Goal: Task Accomplishment & Management: Manage account settings

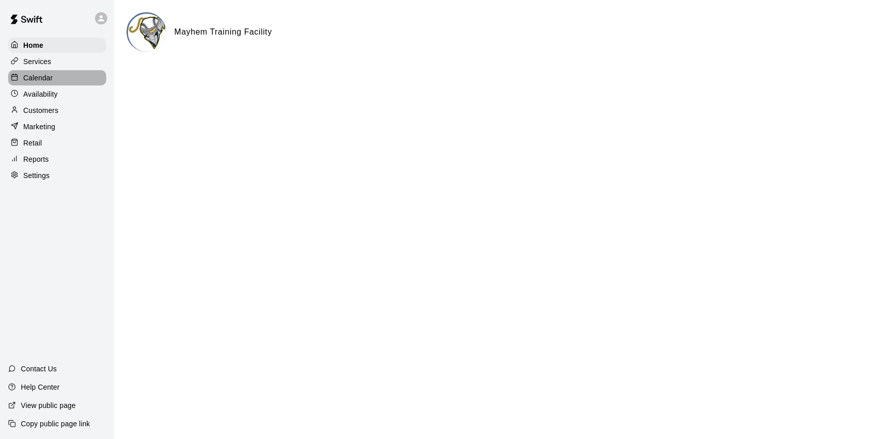
click at [43, 73] on p "Calendar" at bounding box center [37, 78] width 29 height 10
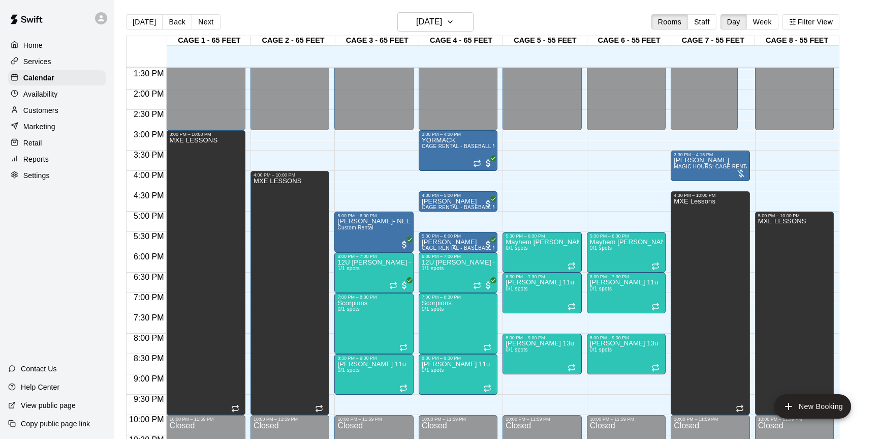
scroll to position [546, 0]
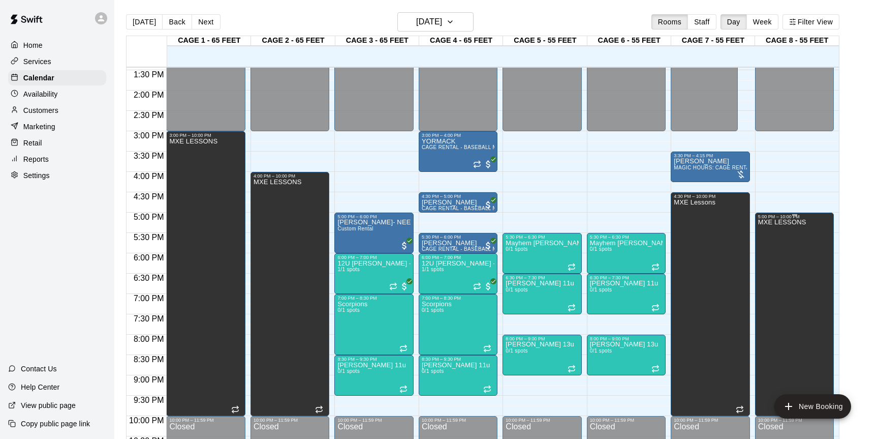
click at [776, 252] on div "MXE LESSONS" at bounding box center [782, 438] width 48 height 439
click at [766, 234] on icon "edit" at bounding box center [768, 230] width 12 height 12
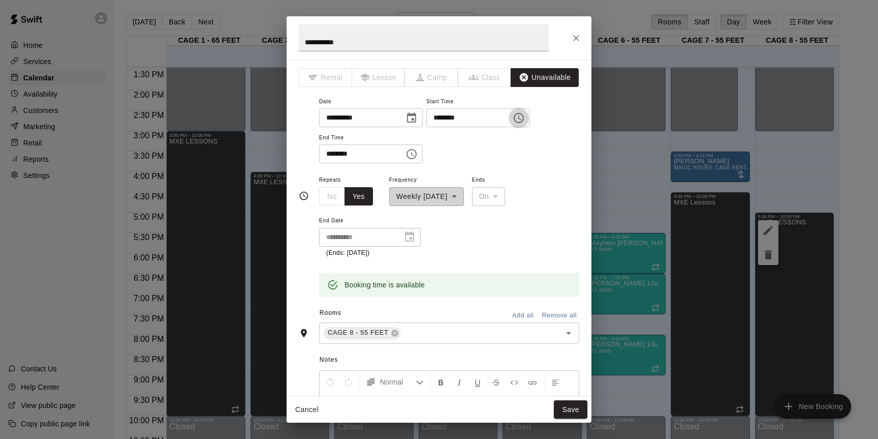
click at [525, 118] on icon "Choose time, selected time is 5:00 PM" at bounding box center [519, 118] width 12 height 12
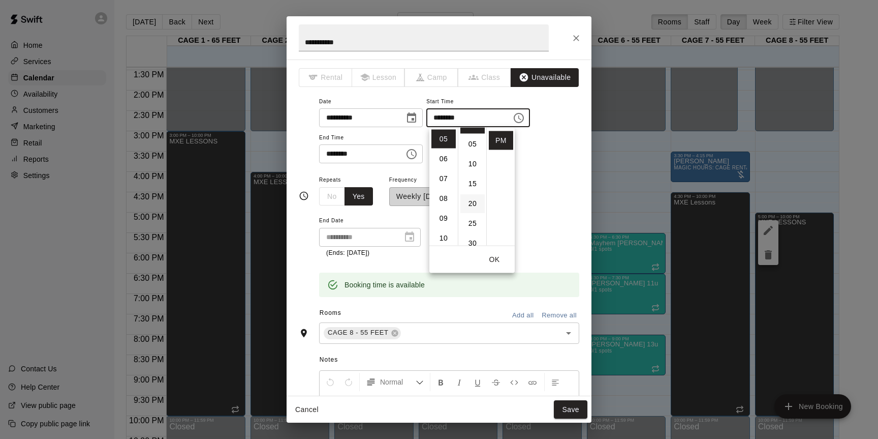
scroll to position [16, 0]
click at [471, 222] on li "30" at bounding box center [472, 226] width 24 height 19
type input "********"
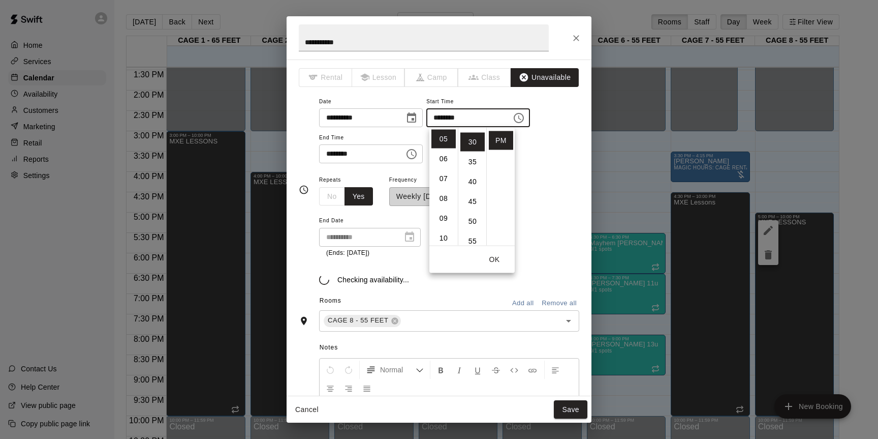
scroll to position [119, 0]
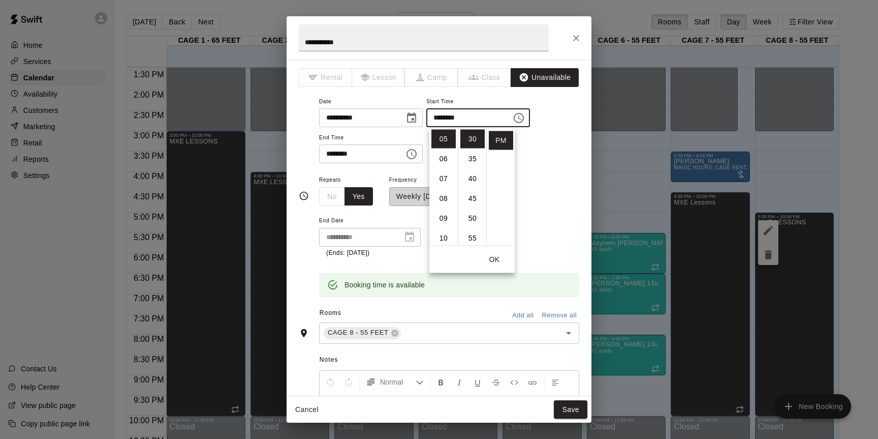
click at [491, 255] on button "OK" at bounding box center [494, 259] width 33 height 19
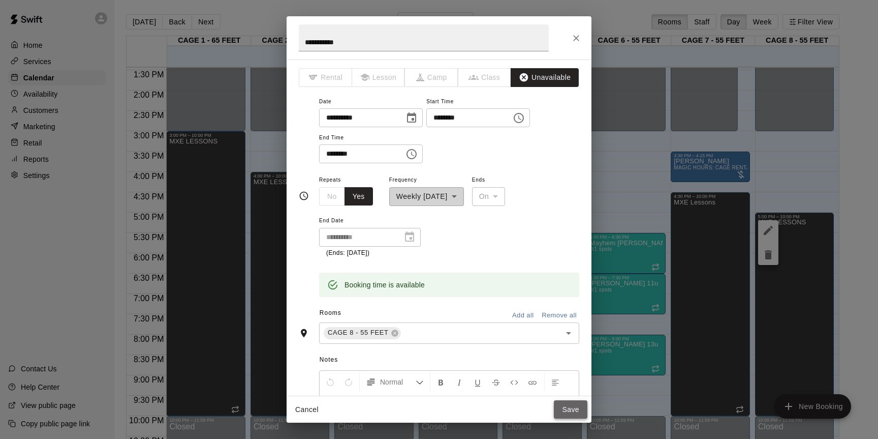
click at [568, 403] on button "Save" at bounding box center [571, 409] width 34 height 19
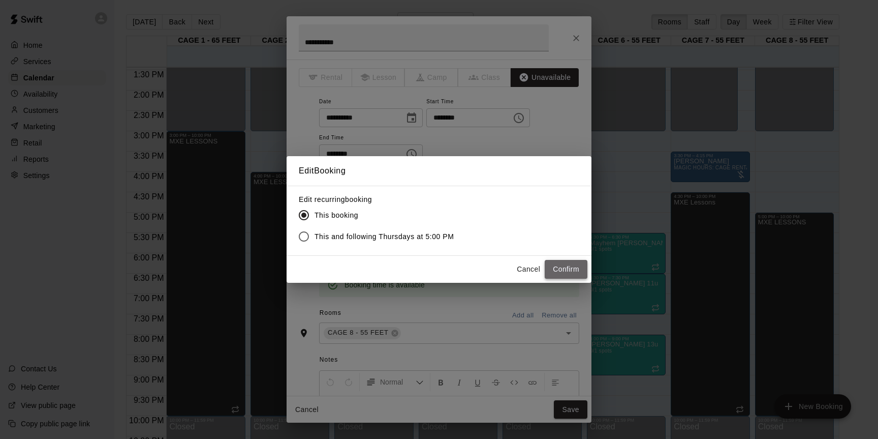
click at [565, 272] on button "Confirm" at bounding box center [566, 269] width 43 height 19
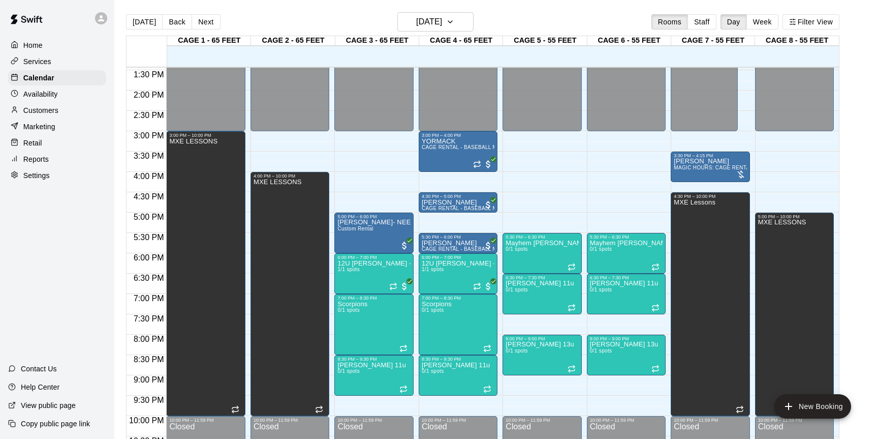
click at [589, 194] on div "12:00 AM – 3:00 PM Closed 5:30 PM – 6:30 PM Mayhem Galligan 8u 0/1 spots 6:30 P…" at bounding box center [626, 9] width 79 height 976
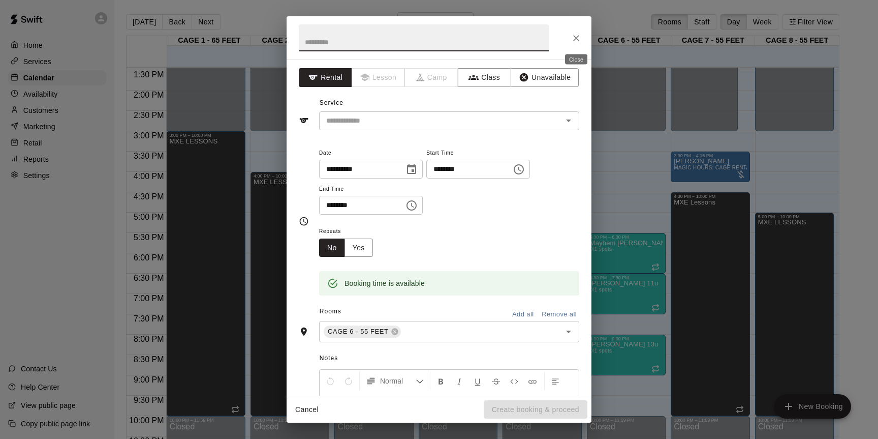
click at [582, 39] on button "Close" at bounding box center [576, 38] width 18 height 18
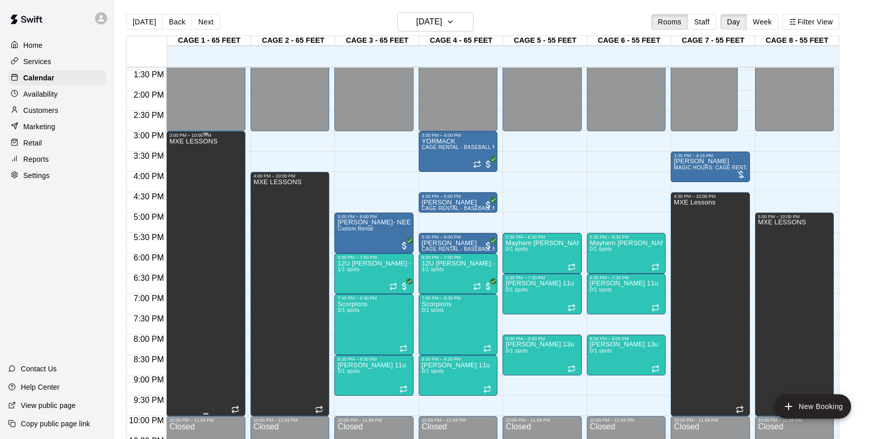
click at [236, 196] on div "MXE LESSONS" at bounding box center [205, 357] width 73 height 439
click at [183, 147] on icon "edit" at bounding box center [180, 149] width 12 height 12
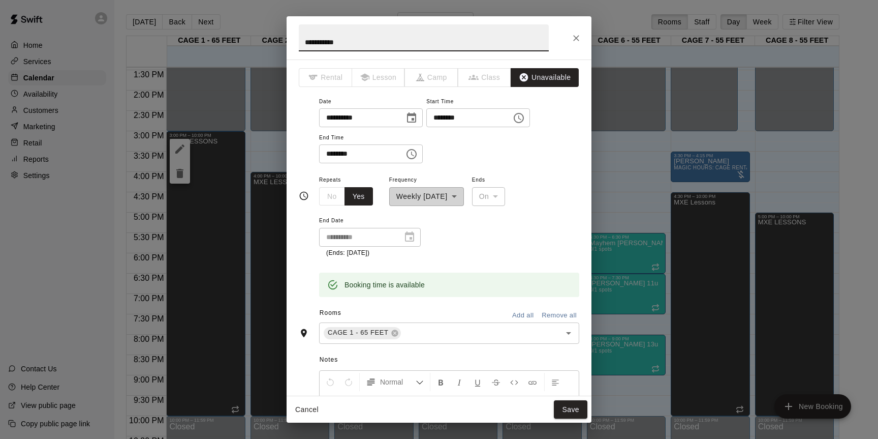
click at [444, 120] on input "********" at bounding box center [465, 117] width 78 height 19
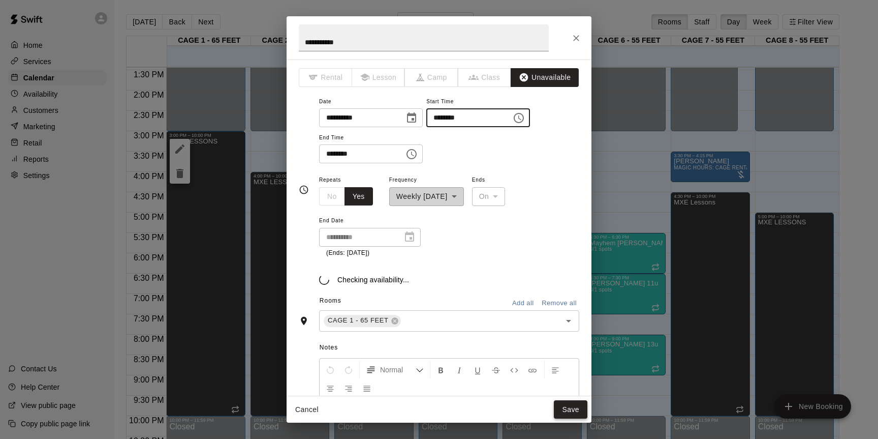
type input "********"
click at [560, 409] on button "Save" at bounding box center [571, 409] width 34 height 19
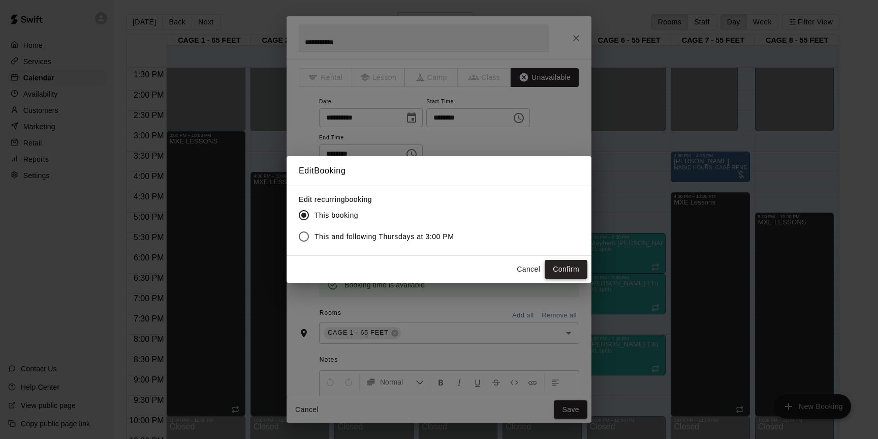
click at [565, 271] on button "Confirm" at bounding box center [566, 269] width 43 height 19
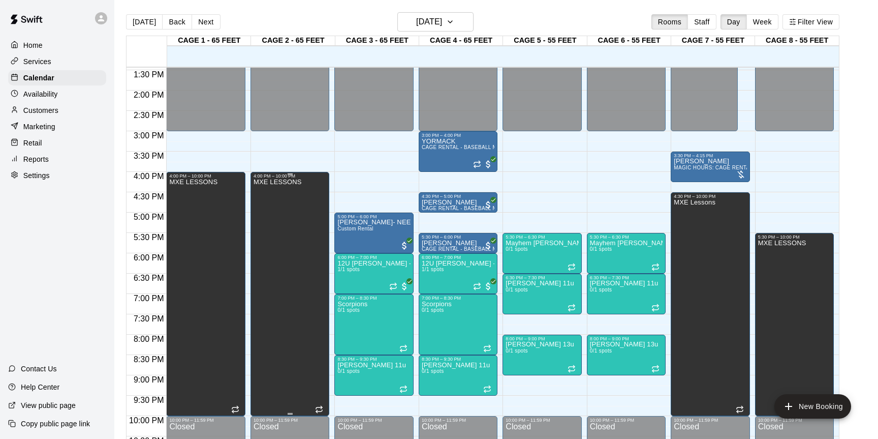
click at [292, 286] on div "MXE LESSONS" at bounding box center [278, 397] width 48 height 439
click at [264, 209] on icon "delete" at bounding box center [264, 213] width 7 height 9
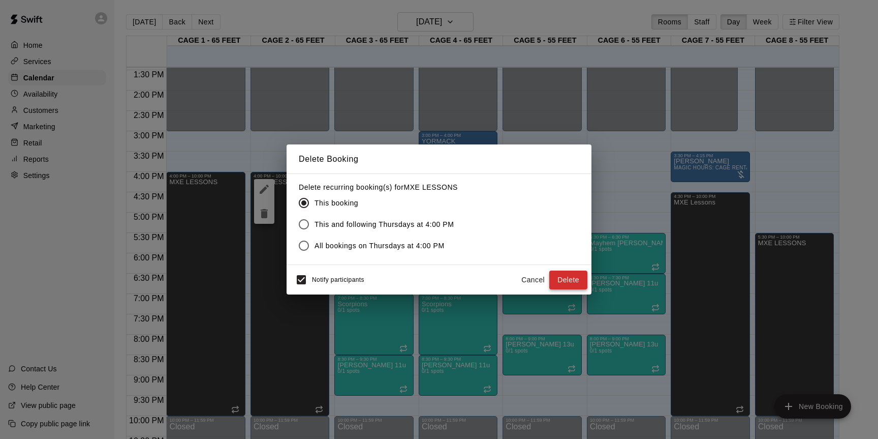
click at [571, 274] on button "Delete" at bounding box center [568, 279] width 38 height 19
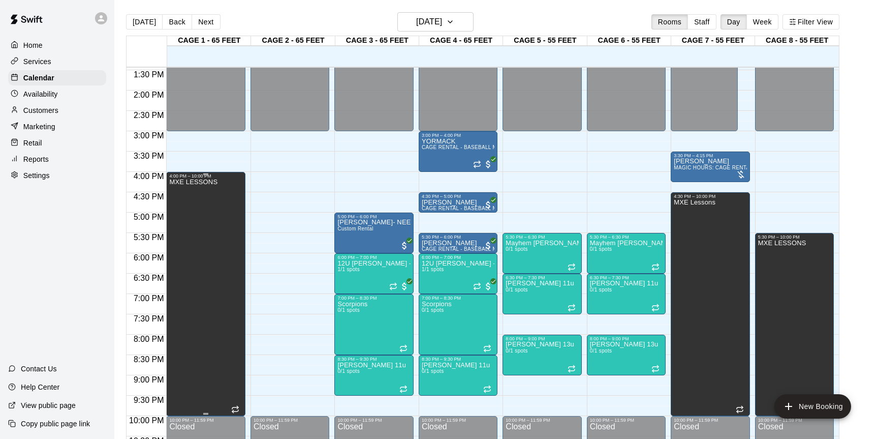
click at [225, 298] on div "MXE LESSONS" at bounding box center [205, 397] width 73 height 439
click at [181, 216] on icon "delete" at bounding box center [179, 213] width 7 height 9
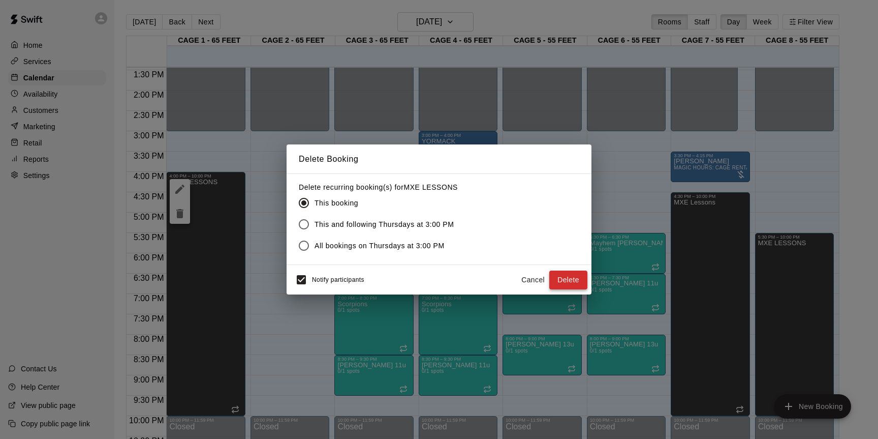
click at [564, 286] on button "Delete" at bounding box center [568, 279] width 38 height 19
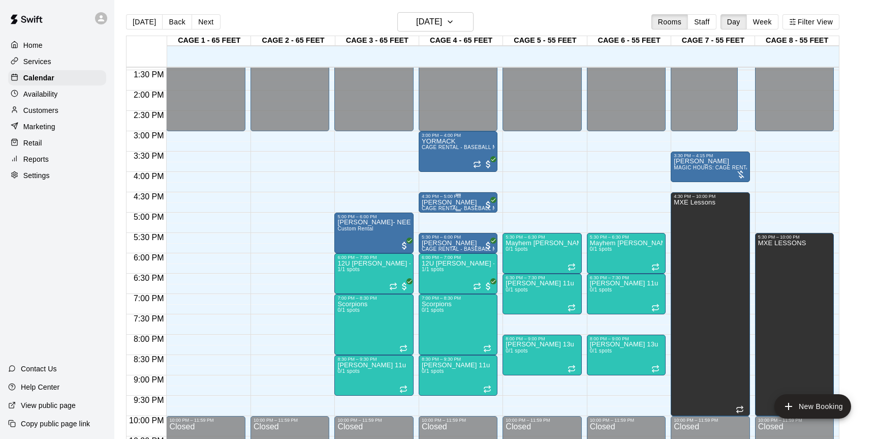
click at [462, 208] on span "CAGE RENTAL - BASEBALL MACHINE" at bounding box center [470, 208] width 96 height 6
click at [433, 217] on icon "edit" at bounding box center [432, 216] width 12 height 12
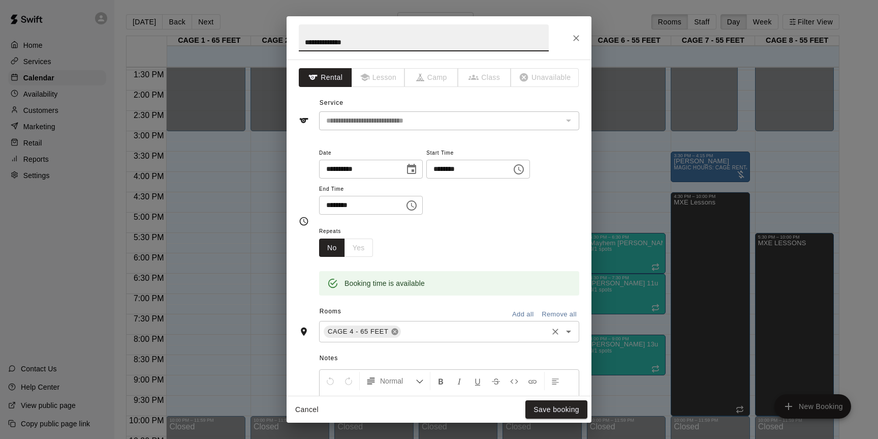
click at [394, 334] on icon at bounding box center [394, 331] width 7 height 7
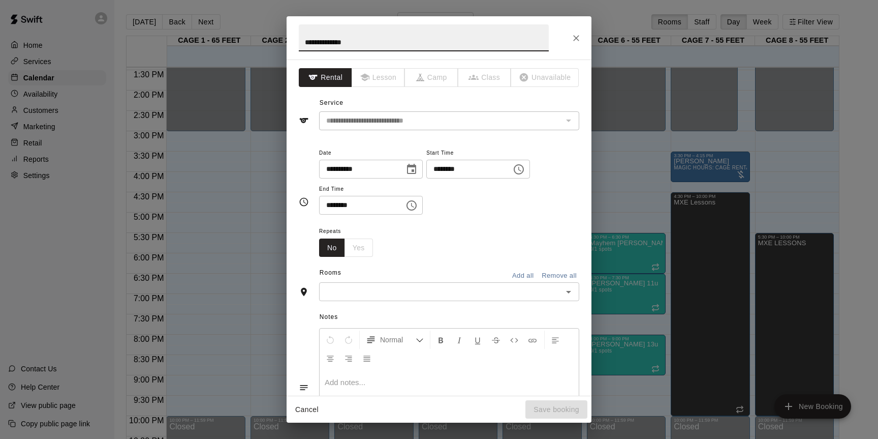
click at [393, 294] on input "text" at bounding box center [440, 291] width 237 height 13
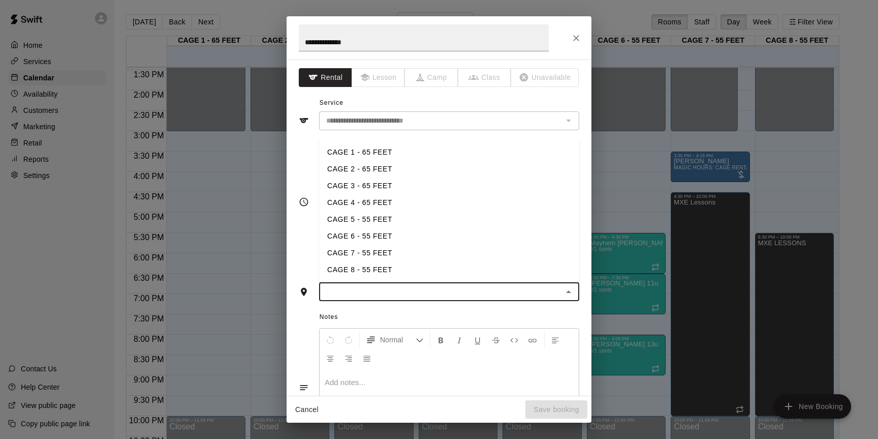
click at [375, 173] on li "CAGE 2 - 65 FEET" at bounding box center [449, 169] width 260 height 17
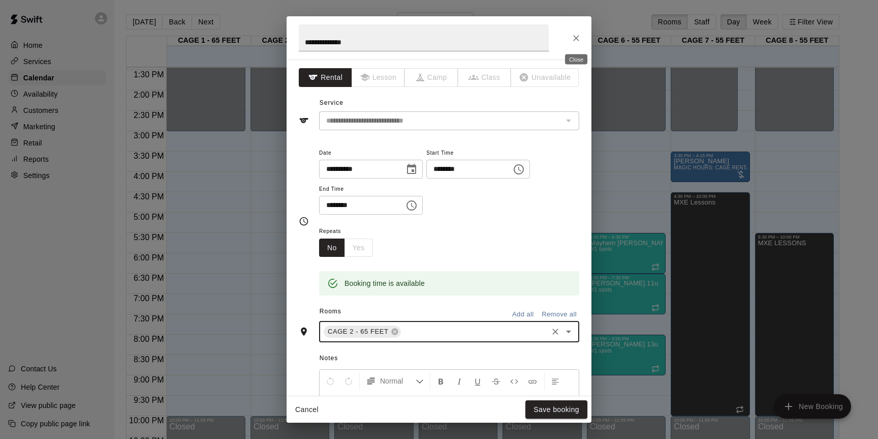
click at [575, 35] on icon "Close" at bounding box center [576, 38] width 10 height 10
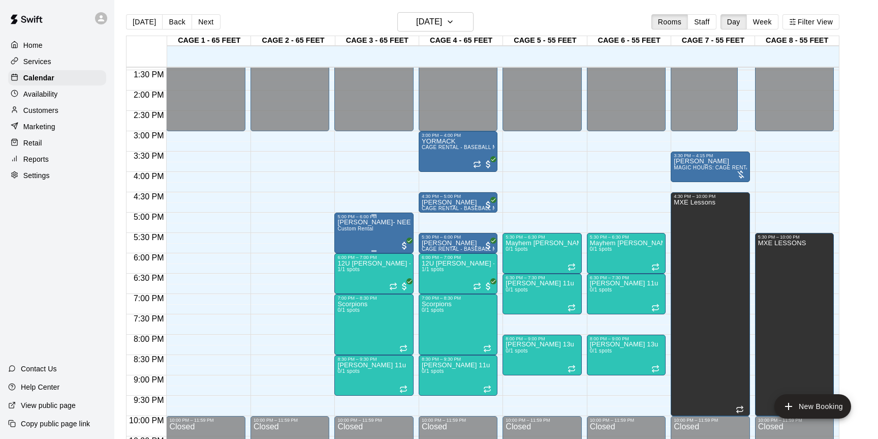
click at [371, 226] on div "Rogoff- NEEDS 60FT MOUND Custom Rental" at bounding box center [373, 438] width 73 height 439
click at [354, 229] on button "edit" at bounding box center [348, 230] width 20 height 20
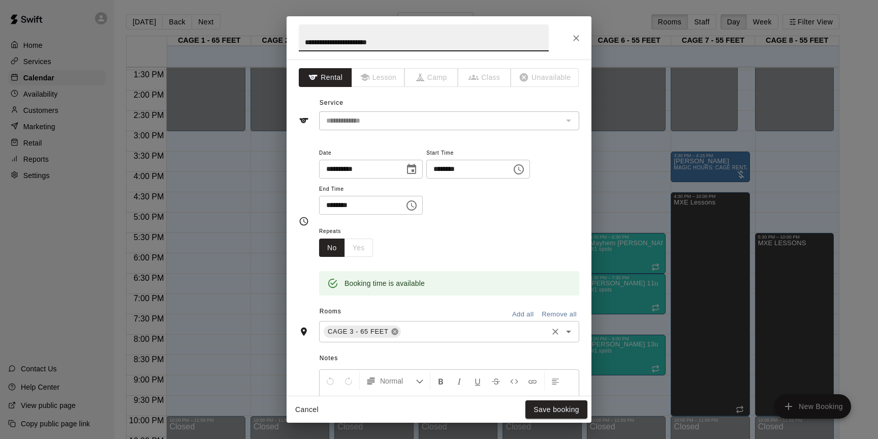
click at [396, 335] on icon at bounding box center [395, 331] width 8 height 8
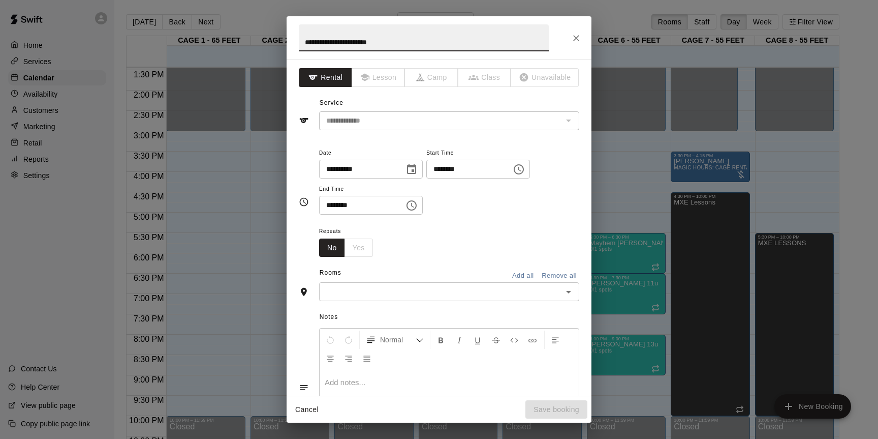
click at [392, 298] on div "​" at bounding box center [449, 291] width 260 height 19
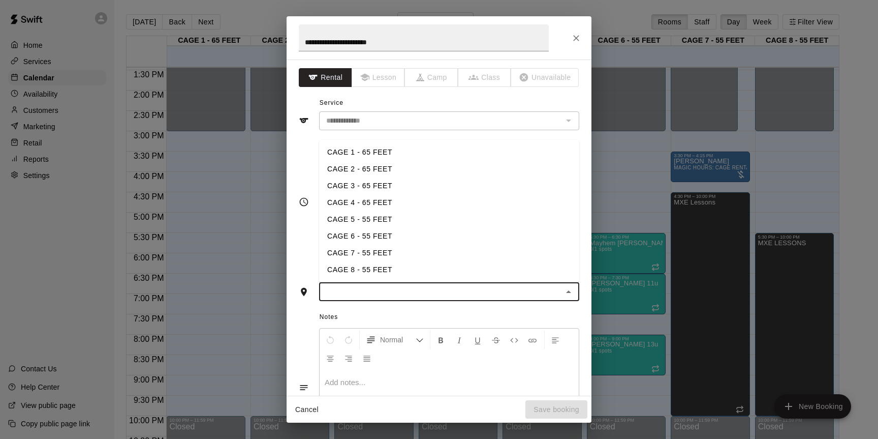
click at [381, 154] on li "CAGE 1 - 65 FEET" at bounding box center [449, 152] width 260 height 17
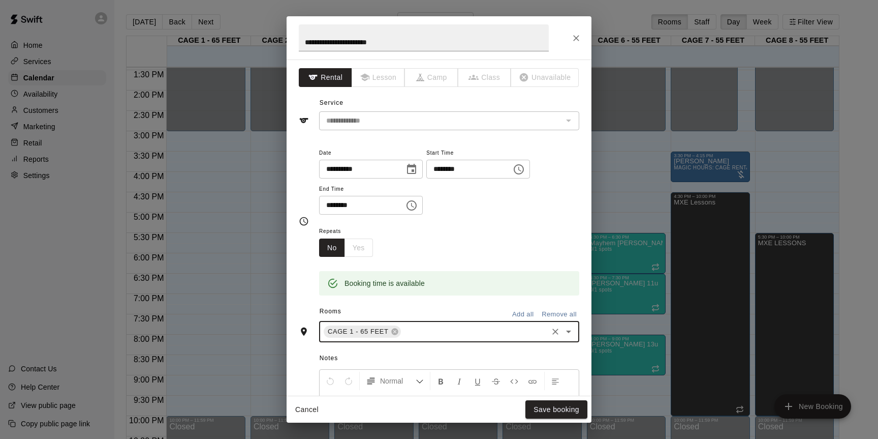
click at [540, 398] on div "Cancel Save booking" at bounding box center [439, 409] width 305 height 27
click at [540, 408] on button "Save booking" at bounding box center [556, 409] width 62 height 19
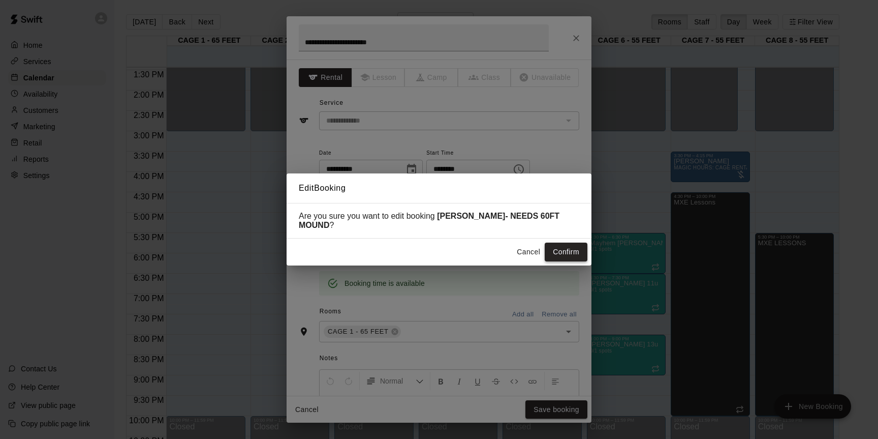
click at [573, 248] on button "Confirm" at bounding box center [566, 251] width 43 height 19
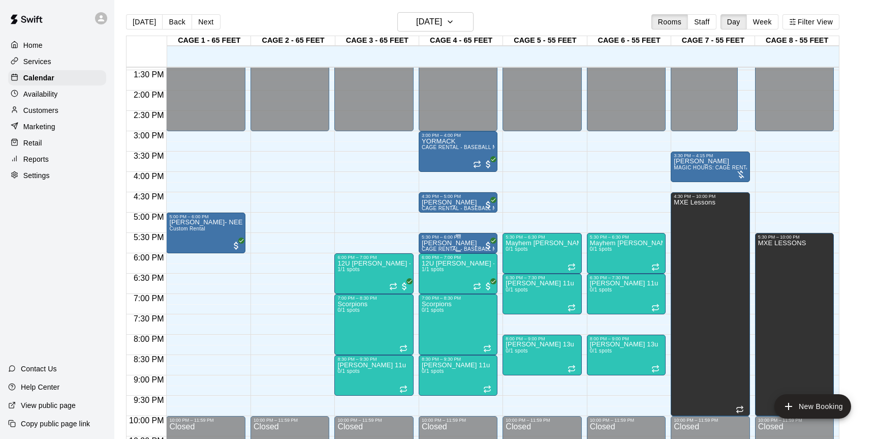
click at [463, 239] on div "5:30 PM – 6:00 PM" at bounding box center [458, 236] width 73 height 5
click at [425, 245] on button "edit" at bounding box center [432, 245] width 20 height 20
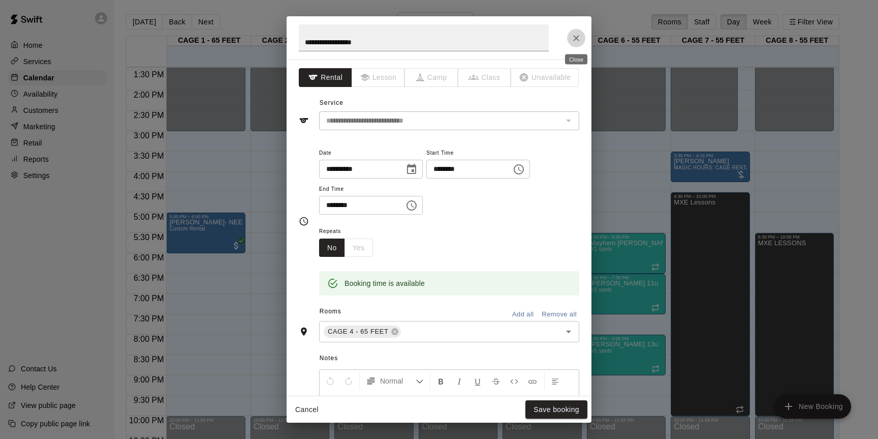
click at [578, 44] on button "Close" at bounding box center [576, 38] width 18 height 18
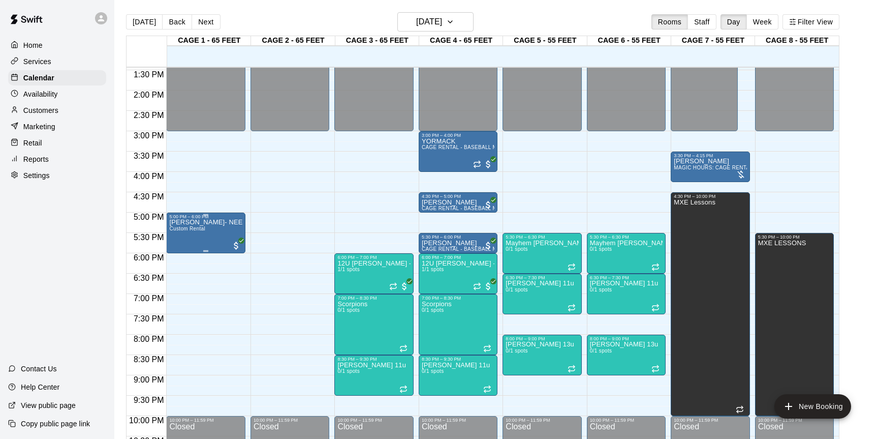
click at [222, 222] on p "[PERSON_NAME]- NEEDS 60FT MOUND" at bounding box center [205, 222] width 73 height 0
click at [278, 219] on div at bounding box center [439, 219] width 878 height 439
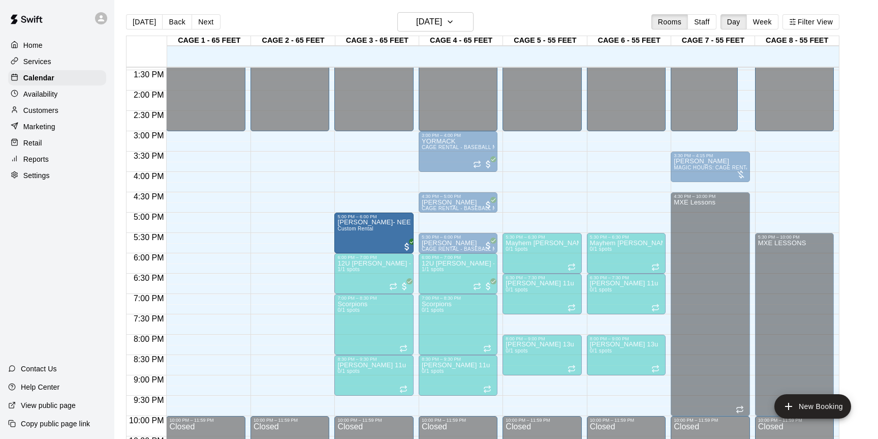
drag, startPoint x: 232, startPoint y: 230, endPoint x: 350, endPoint y: 234, distance: 118.5
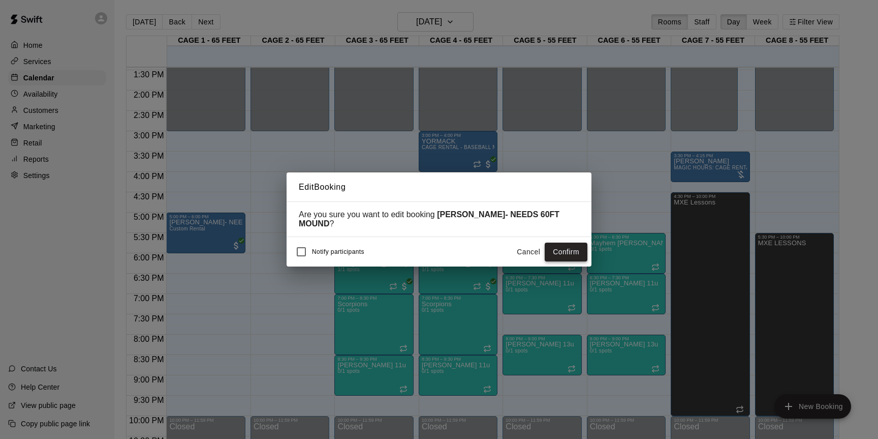
click at [558, 253] on button "Confirm" at bounding box center [566, 251] width 43 height 19
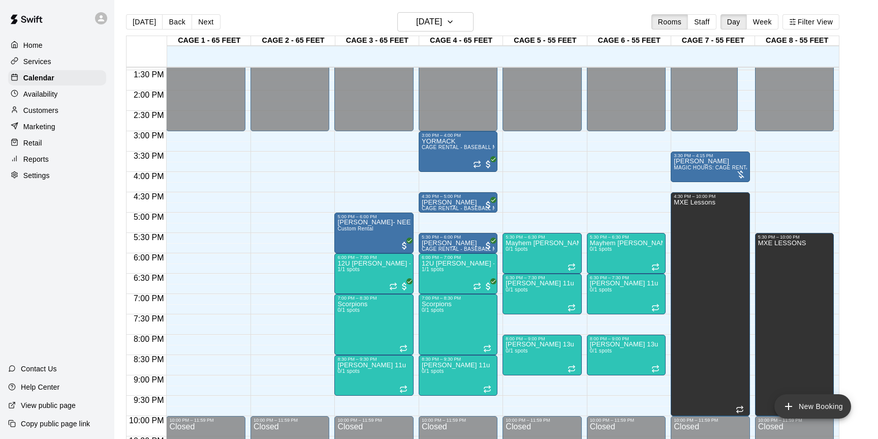
click at [798, 409] on button "New Booking" at bounding box center [812, 406] width 77 height 24
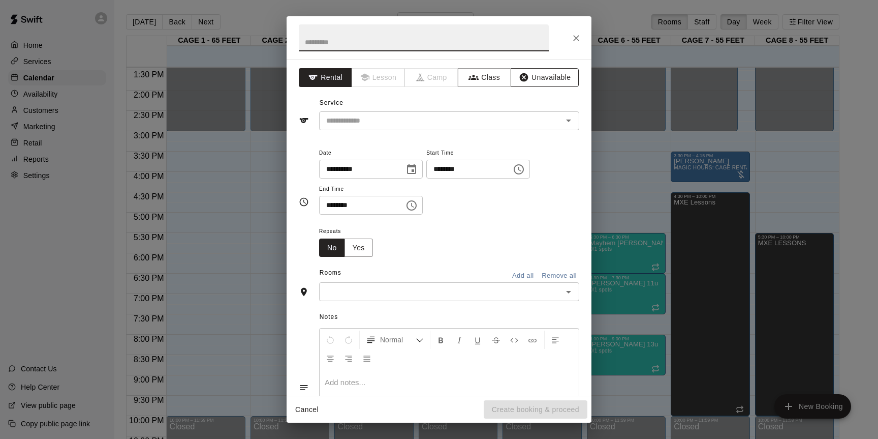
click at [537, 81] on button "Unavailable" at bounding box center [545, 77] width 68 height 19
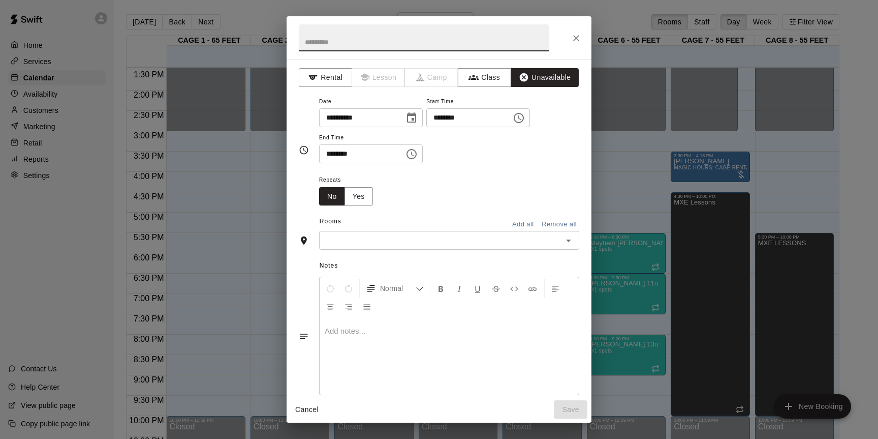
click at [499, 36] on input "text" at bounding box center [424, 37] width 250 height 27
type input "**********"
click at [466, 238] on input "text" at bounding box center [440, 240] width 237 height 13
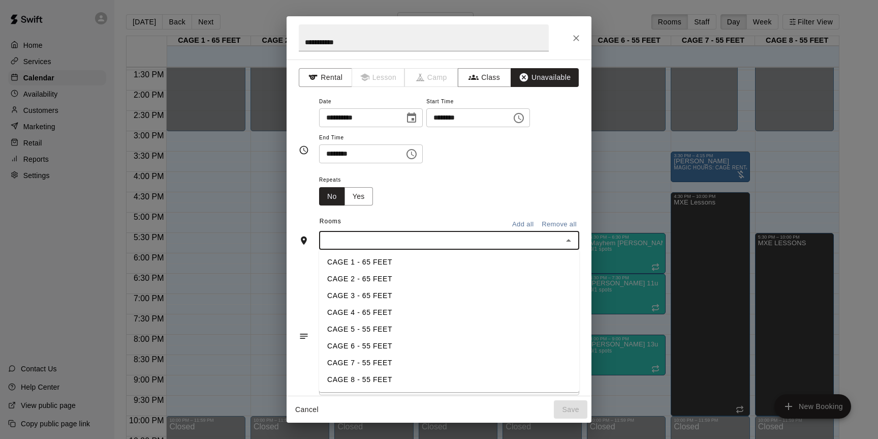
click at [393, 266] on li "CAGE 1 - 65 FEET" at bounding box center [449, 262] width 260 height 17
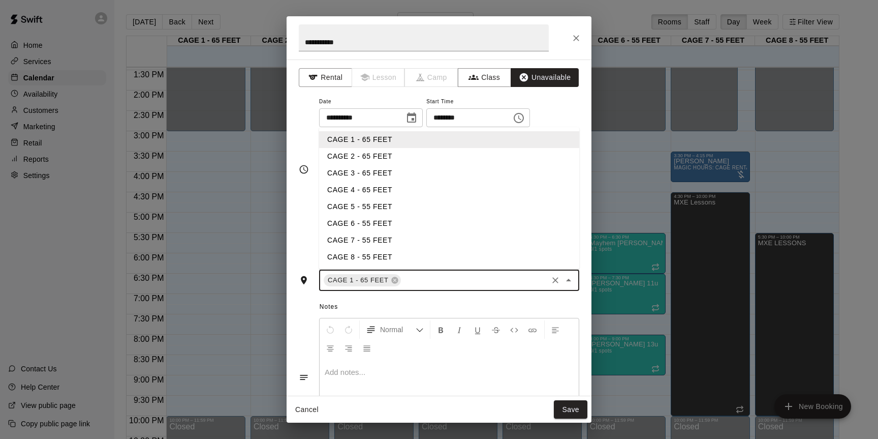
click at [415, 279] on input "text" at bounding box center [474, 280] width 144 height 13
click at [377, 155] on li "CAGE 2 - 65 FEET" at bounding box center [449, 156] width 260 height 17
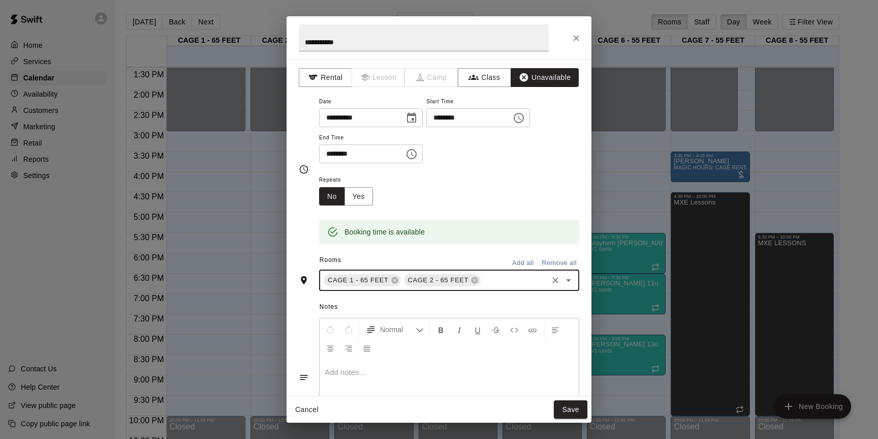
click at [444, 116] on input "********" at bounding box center [465, 117] width 78 height 19
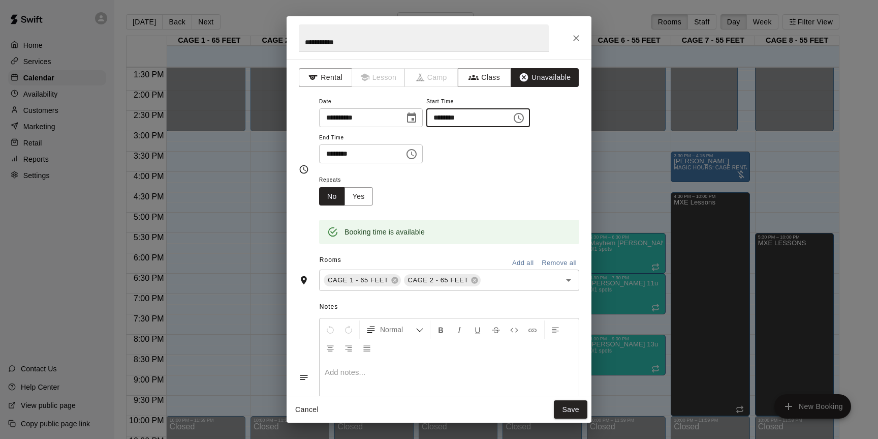
click at [464, 118] on input "********" at bounding box center [465, 117] width 78 height 19
type input "********"
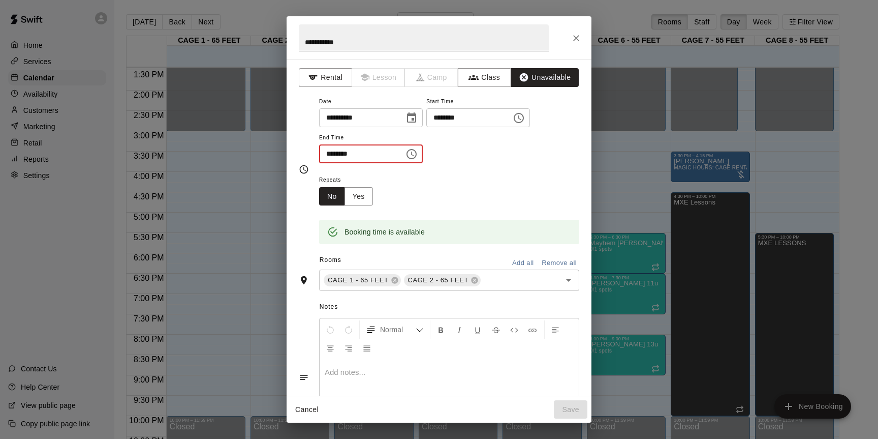
click at [328, 153] on input "********" at bounding box center [358, 153] width 78 height 19
type input "********"
click at [572, 403] on button "Save" at bounding box center [571, 409] width 34 height 19
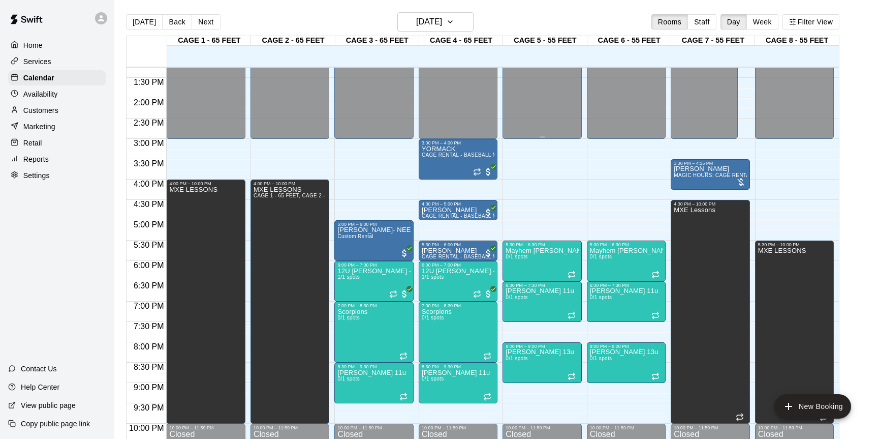
scroll to position [541, 0]
